Goal: Transaction & Acquisition: Book appointment/travel/reservation

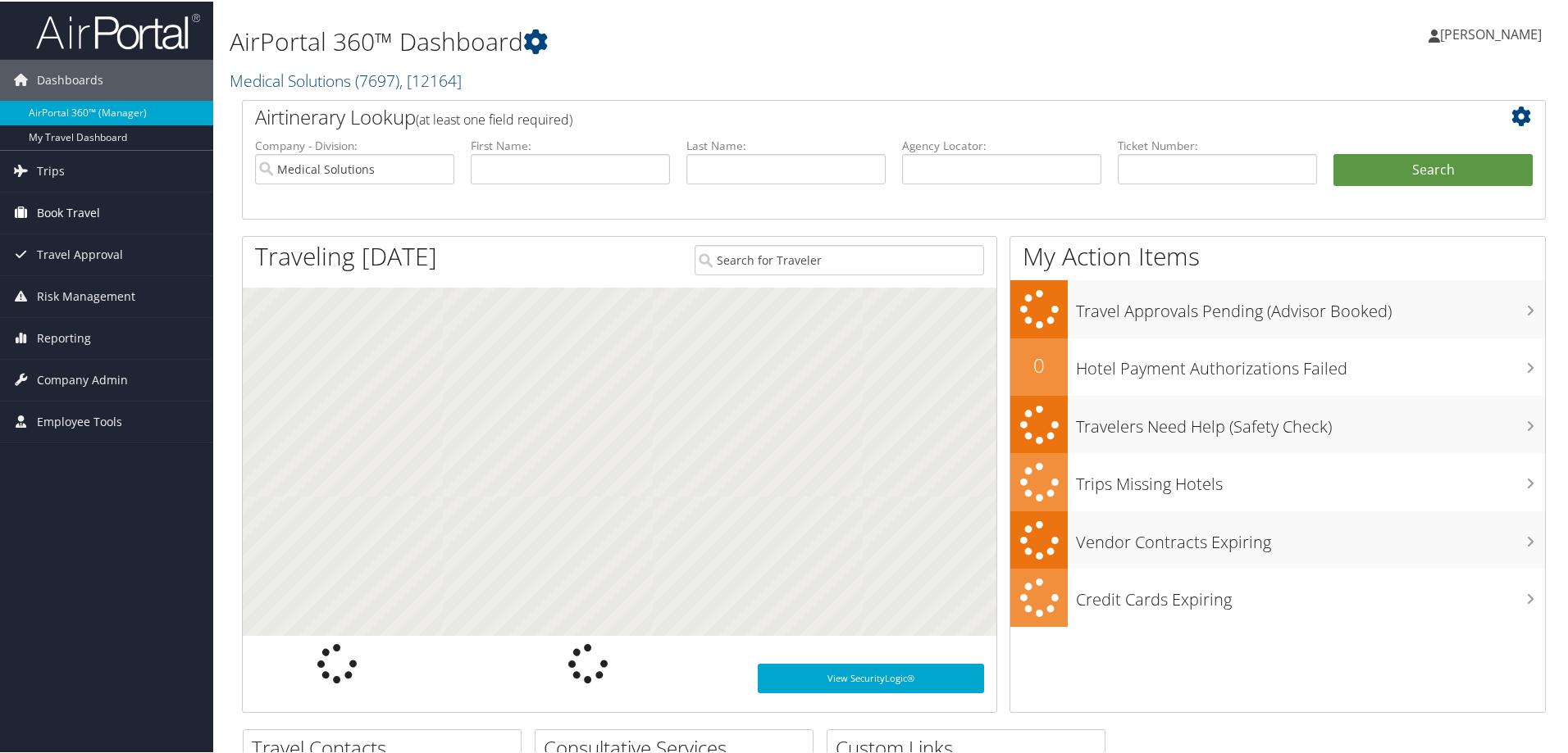
click at [50, 213] on span "Book Travel" at bounding box center [68, 211] width 63 height 41
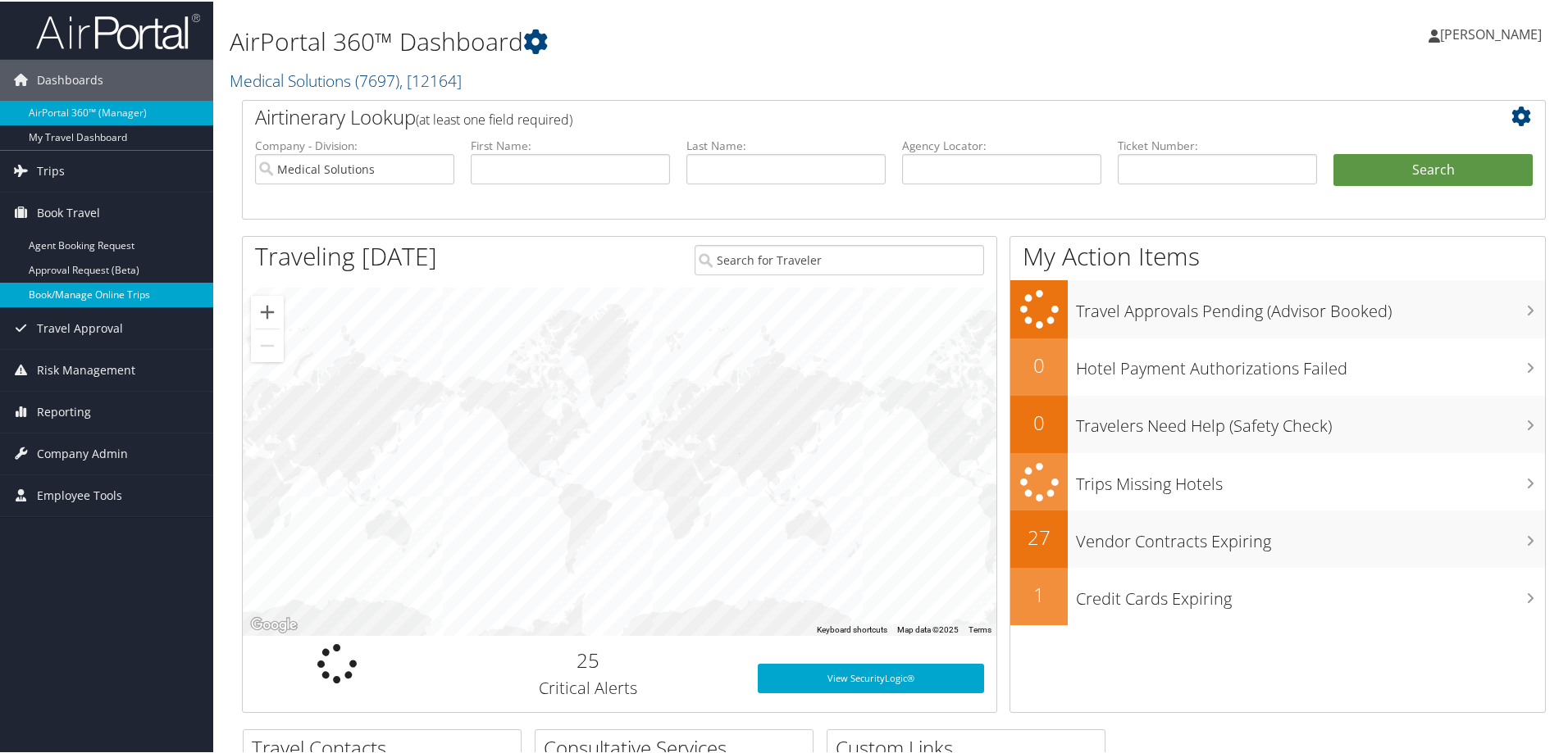
click at [73, 295] on link "Book/Manage Online Trips" at bounding box center [106, 293] width 213 height 25
